Goal: Task Accomplishment & Management: Manage account settings

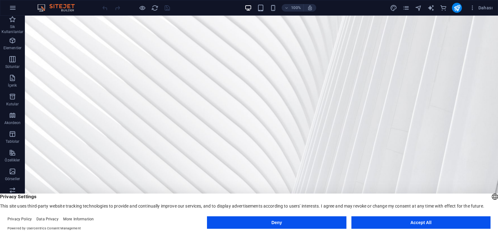
click at [397, 222] on button "Accept All" at bounding box center [421, 222] width 139 height 12
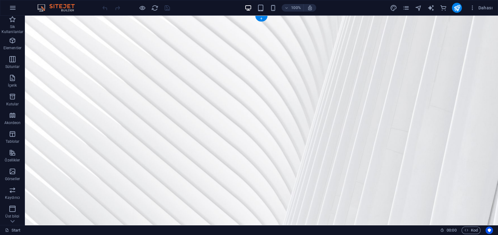
scroll to position [24, 0]
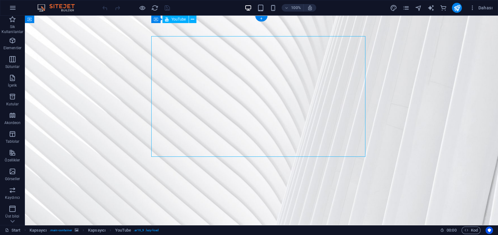
scroll to position [0, 0]
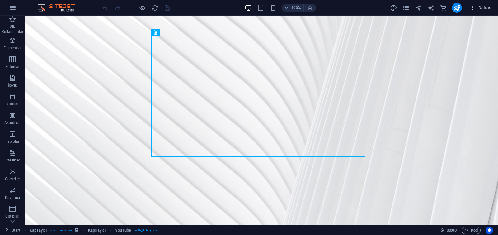
click at [474, 10] on icon "button" at bounding box center [473, 8] width 6 height 6
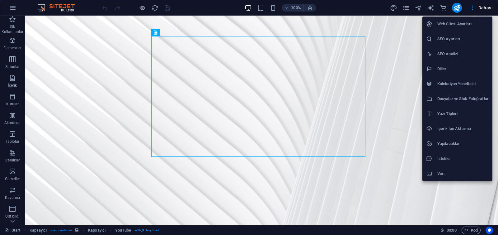
click at [457, 7] on div at bounding box center [249, 117] width 498 height 235
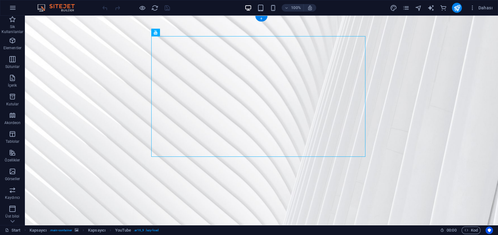
click at [448, 132] on figure at bounding box center [261, 133] width 473 height 234
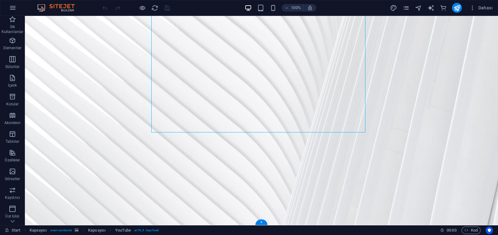
scroll to position [24, 0]
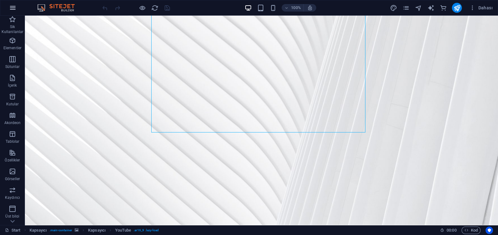
click at [9, 7] on icon "button" at bounding box center [12, 7] width 7 height 7
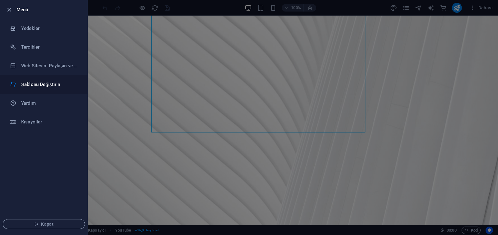
click at [42, 85] on h6 "Şablonu Değiştirin" at bounding box center [50, 84] width 58 height 7
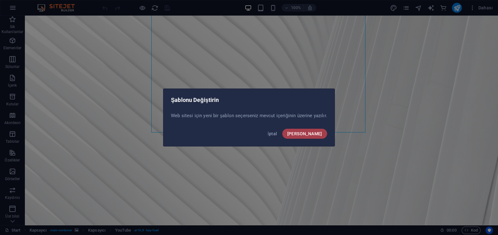
click at [314, 133] on span "Onayla" at bounding box center [304, 133] width 35 height 5
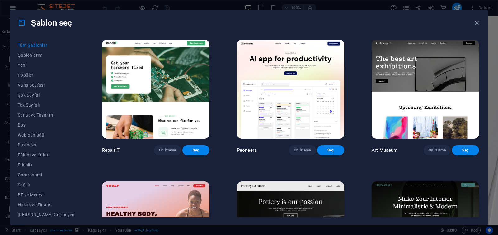
scroll to position [148, 0]
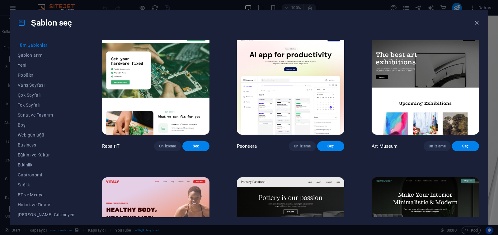
click at [413, 117] on img at bounding box center [425, 84] width 107 height 99
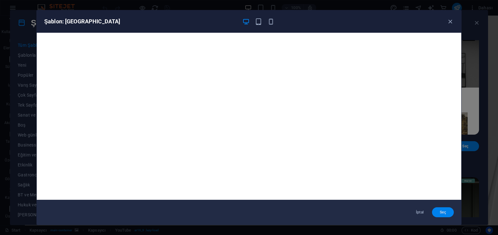
click at [441, 213] on span "Seç" at bounding box center [443, 212] width 12 height 5
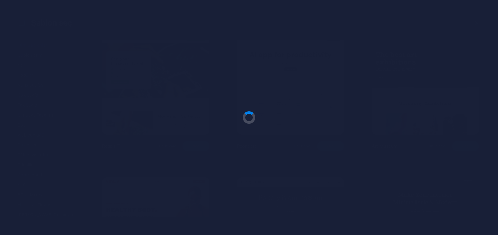
click at [439, 211] on div at bounding box center [249, 117] width 498 height 235
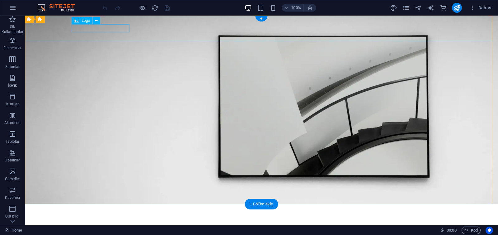
click at [109, 209] on div at bounding box center [262, 213] width 374 height 8
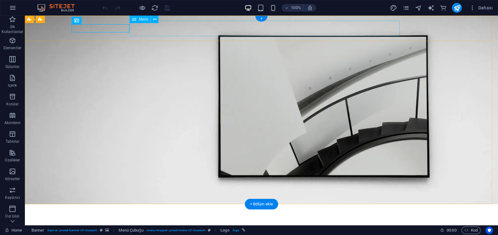
click at [144, 217] on nav "About Us Exhibitions Events Contact" at bounding box center [262, 225] width 374 height 16
click at [50, 204] on div "Menu About Us Exhibitions Events Contact Explore" at bounding box center [261, 228] width 473 height 48
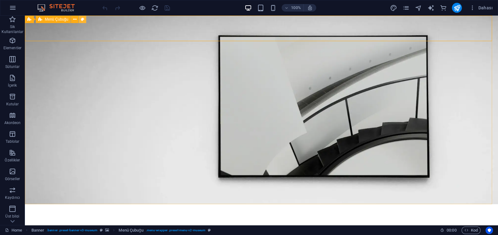
click at [83, 21] on icon at bounding box center [82, 19] width 3 height 7
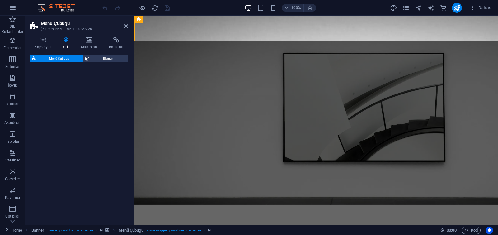
select select "rem"
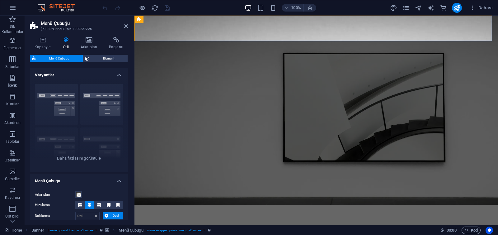
click at [65, 45] on h4 "Stil" at bounding box center [67, 43] width 17 height 13
click at [92, 59] on span "Element" at bounding box center [108, 58] width 35 height 7
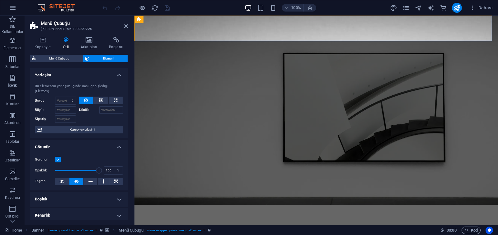
scroll to position [116, 0]
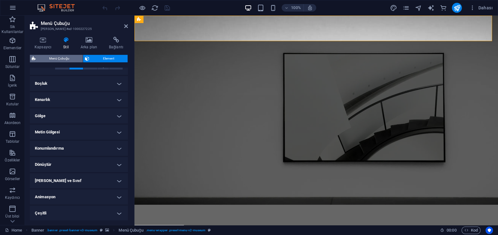
click at [57, 59] on span "Menü Çubuğu" at bounding box center [59, 58] width 43 height 7
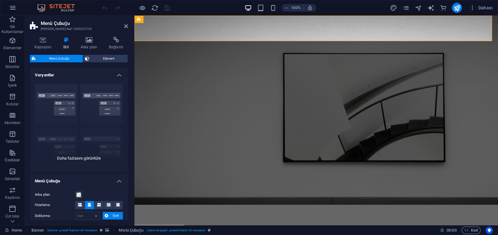
scroll to position [144, 0]
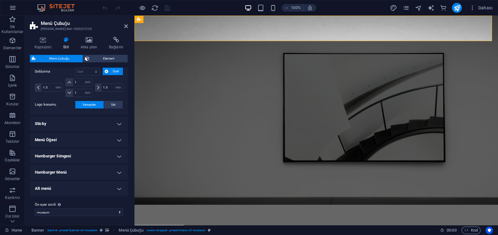
click at [50, 125] on h4 "Sticky" at bounding box center [79, 123] width 98 height 15
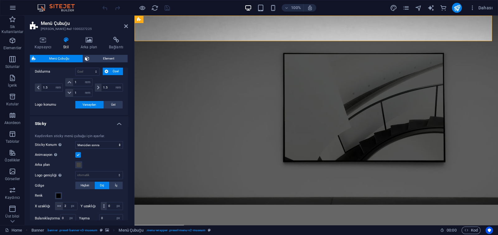
scroll to position [191, 0]
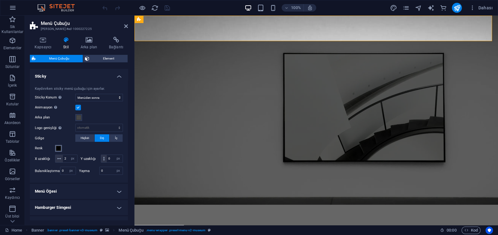
click at [60, 148] on span at bounding box center [58, 148] width 5 height 5
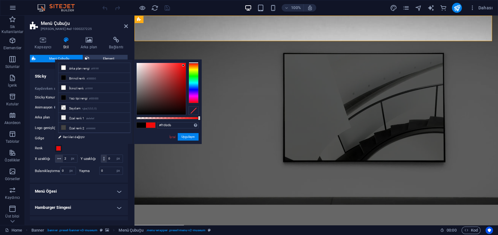
click at [183, 65] on div at bounding box center [161, 89] width 49 height 52
type input "#e80909"
click at [184, 67] on div at bounding box center [183, 67] width 2 height 2
click at [189, 137] on button "Uygulayın" at bounding box center [188, 136] width 21 height 7
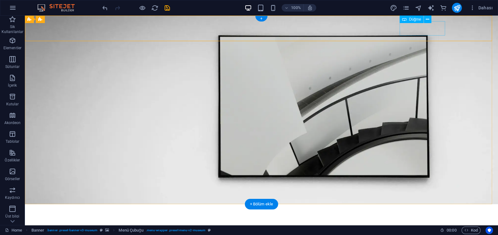
click at [420, 232] on div "Explore" at bounding box center [262, 239] width 374 height 14
click at [321, 217] on nav "About Us Exhibitions Events Contact" at bounding box center [262, 225] width 374 height 16
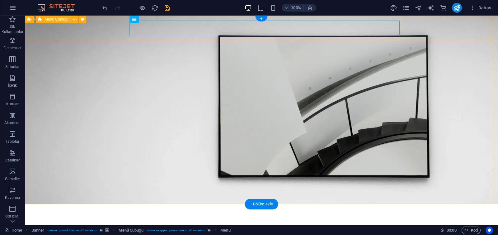
click at [62, 204] on div "Menu About Us Exhibitions Events Contact Explore" at bounding box center [261, 228] width 473 height 48
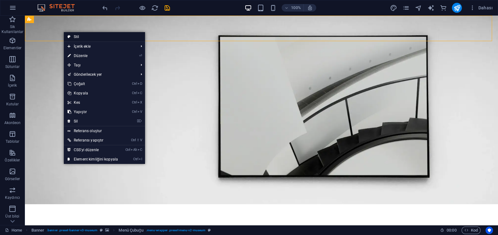
click at [80, 35] on link "Stil" at bounding box center [104, 36] width 81 height 9
select select "rem"
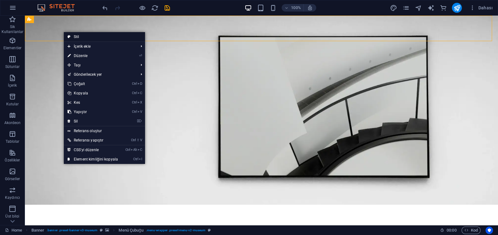
select select "sticky_menu"
select select "px"
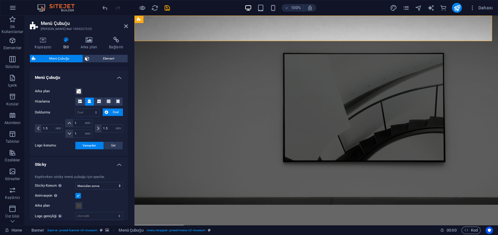
scroll to position [251, 0]
